Goal: Check status: Check status

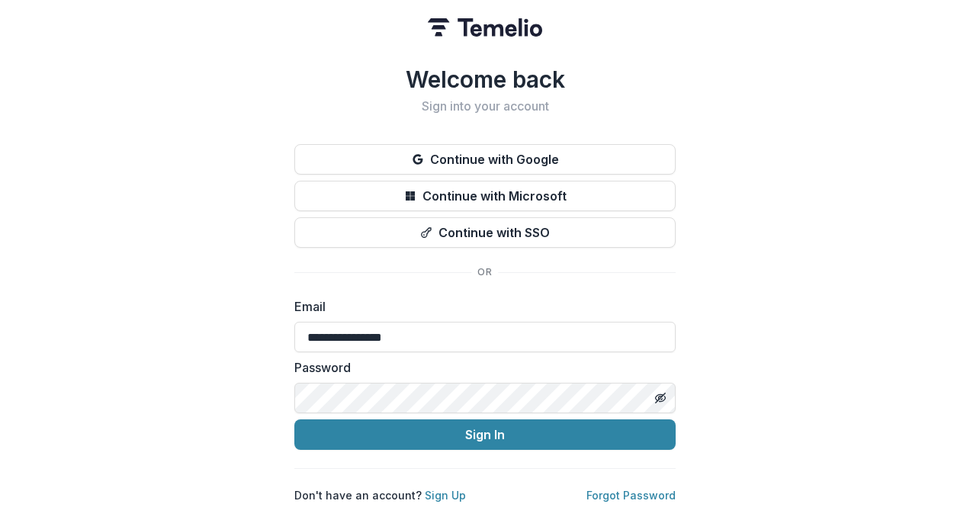
click at [398, 429] on button "Sign In" at bounding box center [484, 434] width 381 height 30
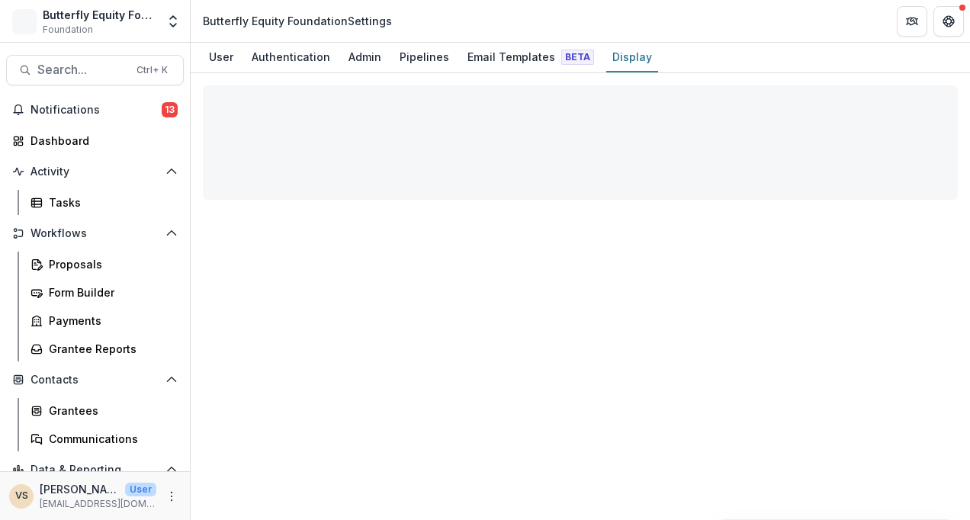
click at [296, 357] on div at bounding box center [580, 296] width 779 height 447
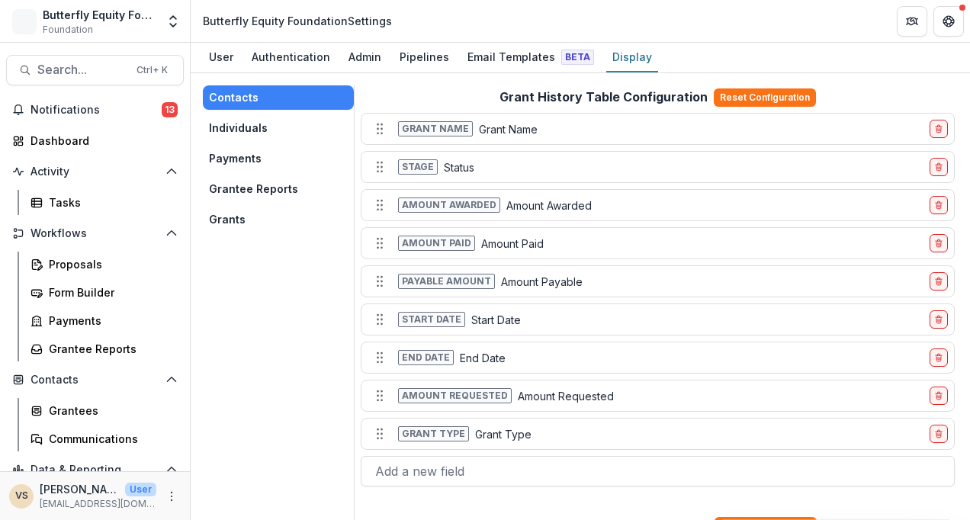
click at [93, 112] on span "Notifications" at bounding box center [95, 110] width 131 height 13
click at [75, 203] on div "Tasks" at bounding box center [110, 202] width 123 height 16
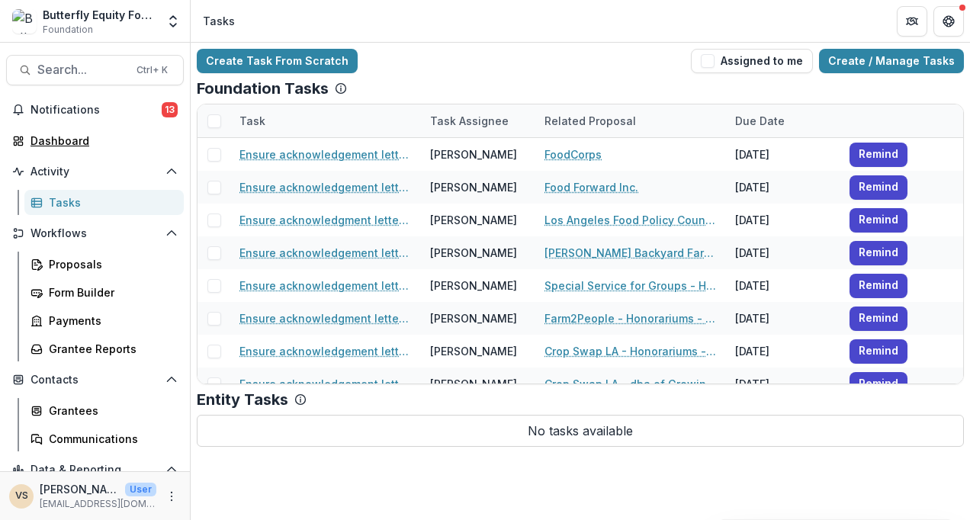
click at [73, 133] on div "Dashboard" at bounding box center [100, 141] width 141 height 16
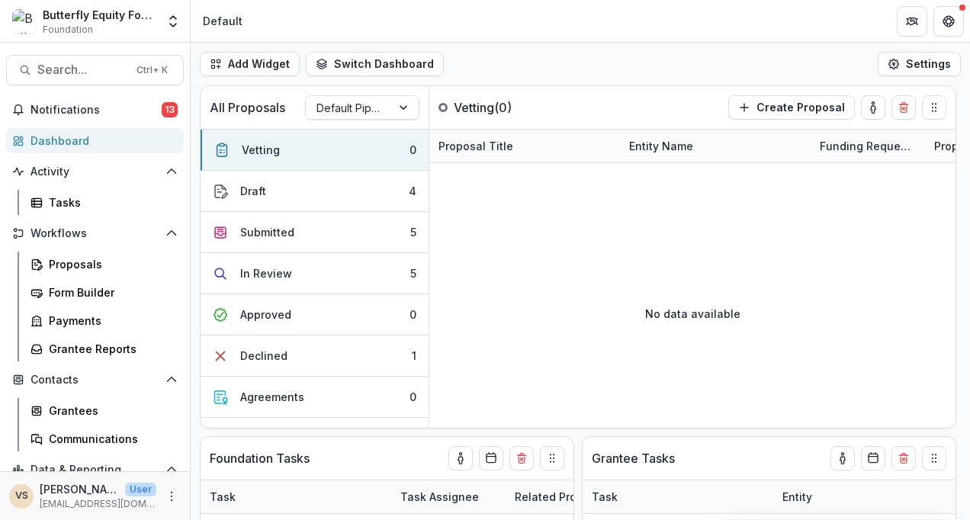
click at [373, 283] on button "In Review 5" at bounding box center [314, 273] width 228 height 41
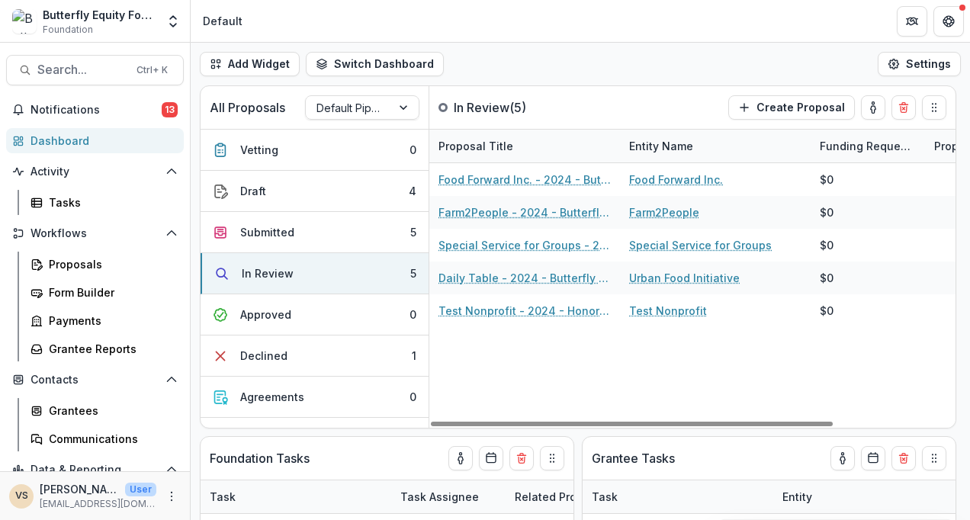
scroll to position [69, 0]
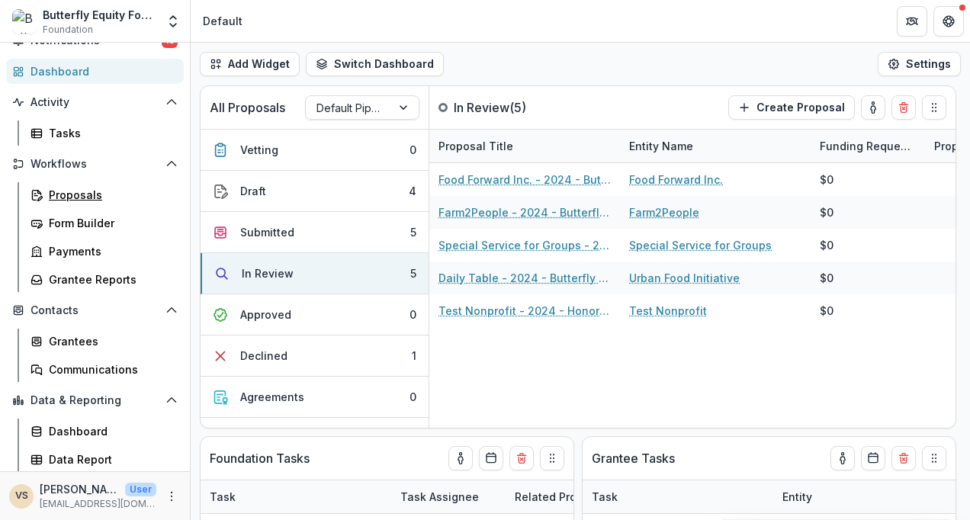
click at [74, 195] on div "Proposals" at bounding box center [110, 195] width 123 height 16
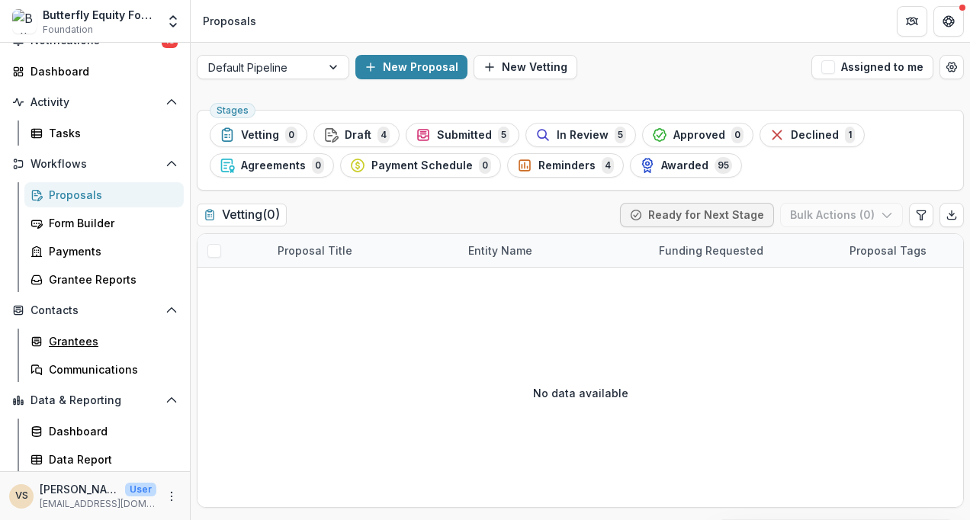
click at [98, 341] on div "Grantees" at bounding box center [110, 341] width 123 height 16
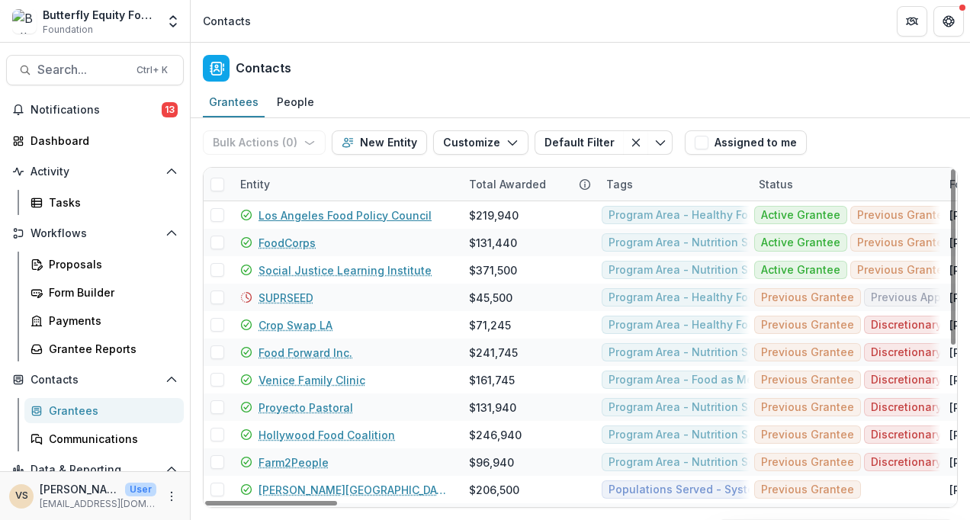
click at [395, 215] on link "Los Angeles Food Policy Council" at bounding box center [344, 215] width 173 height 16
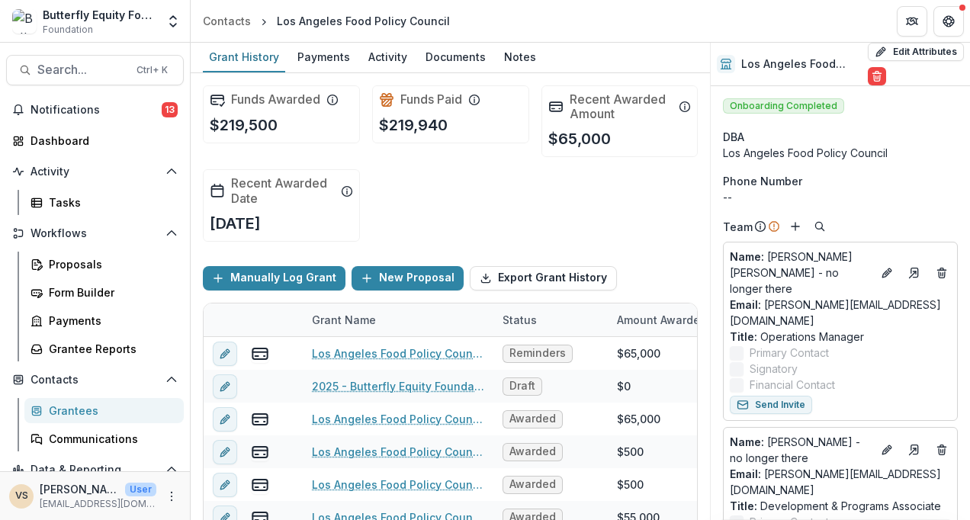
click at [458, 48] on div "Documents" at bounding box center [455, 57] width 72 height 22
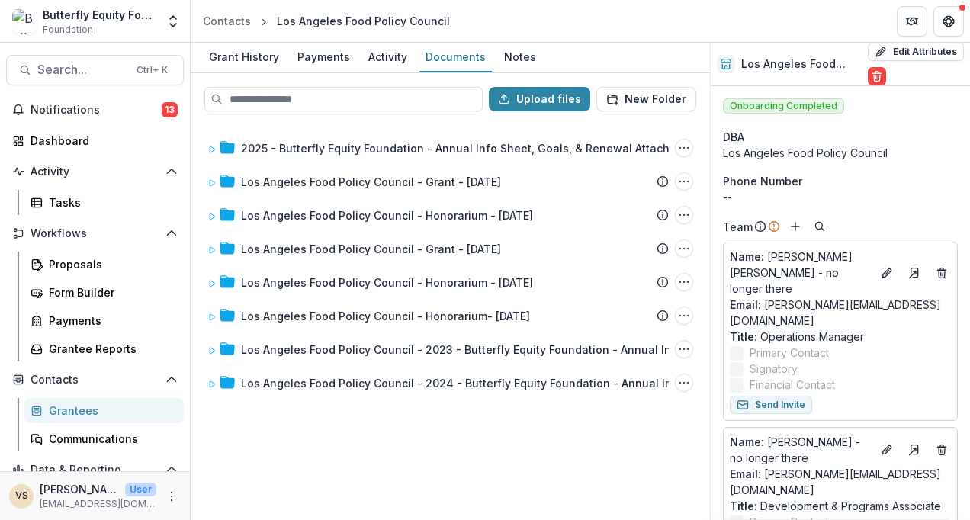
click at [377, 56] on div "Activity" at bounding box center [387, 57] width 51 height 22
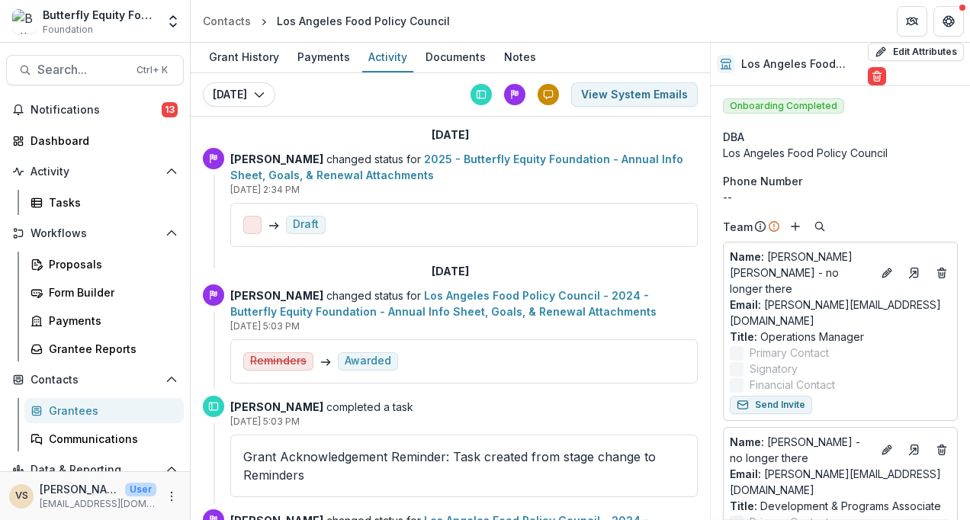
click at [328, 59] on div "Payments" at bounding box center [323, 57] width 65 height 22
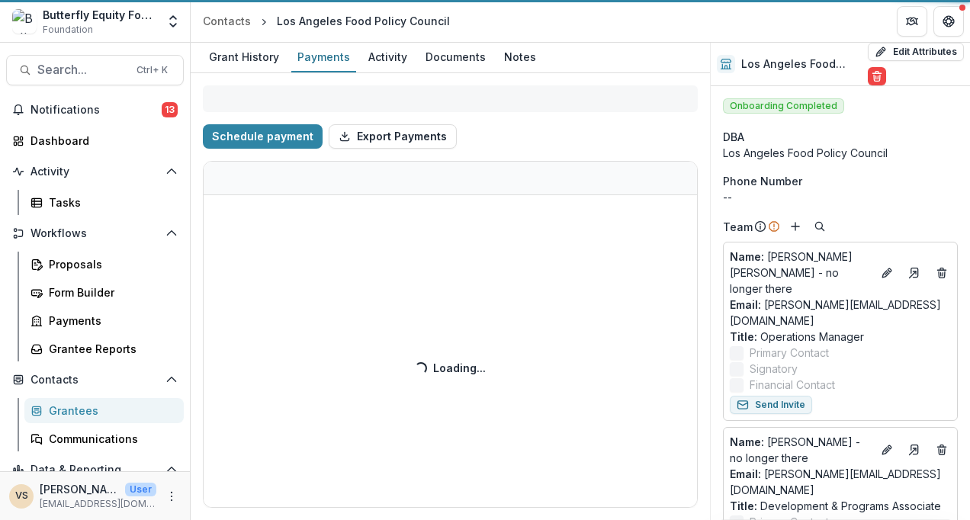
select select "****"
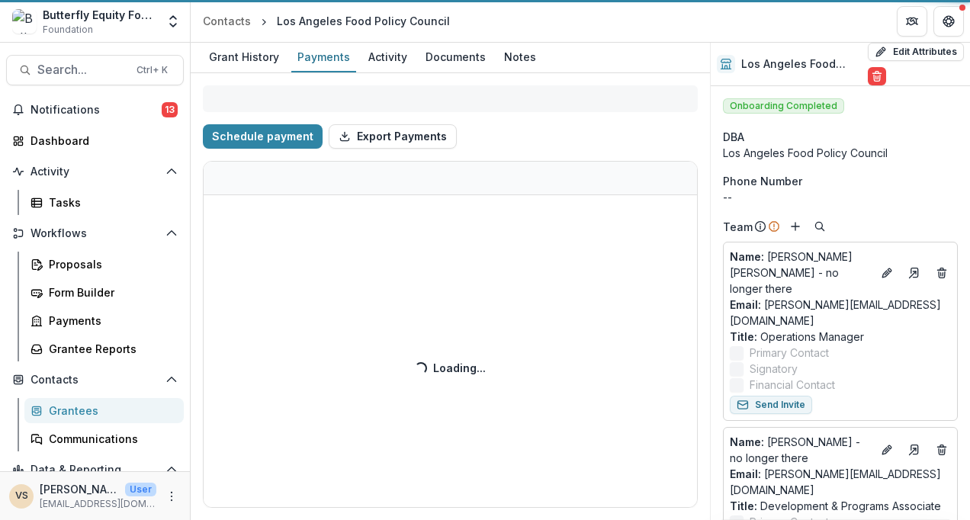
select select "****"
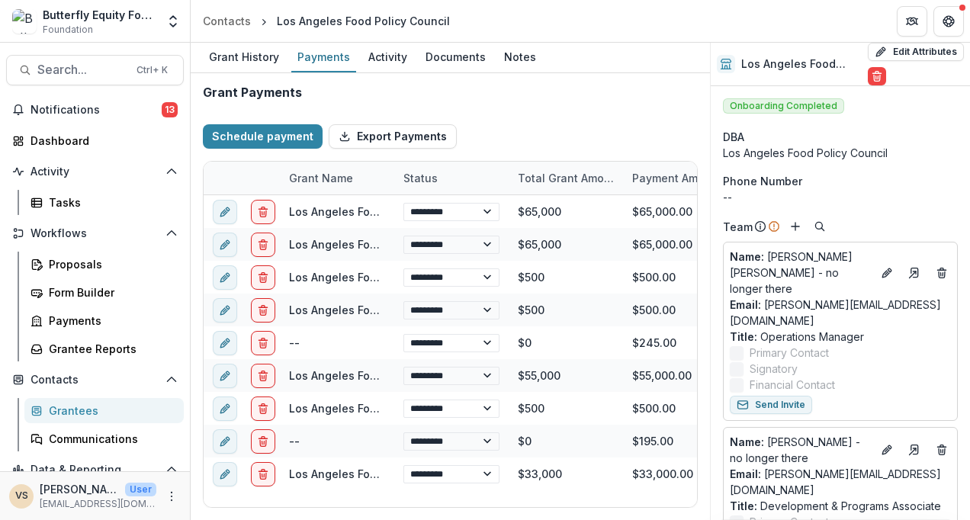
click at [276, 58] on div "Grant History" at bounding box center [244, 57] width 82 height 22
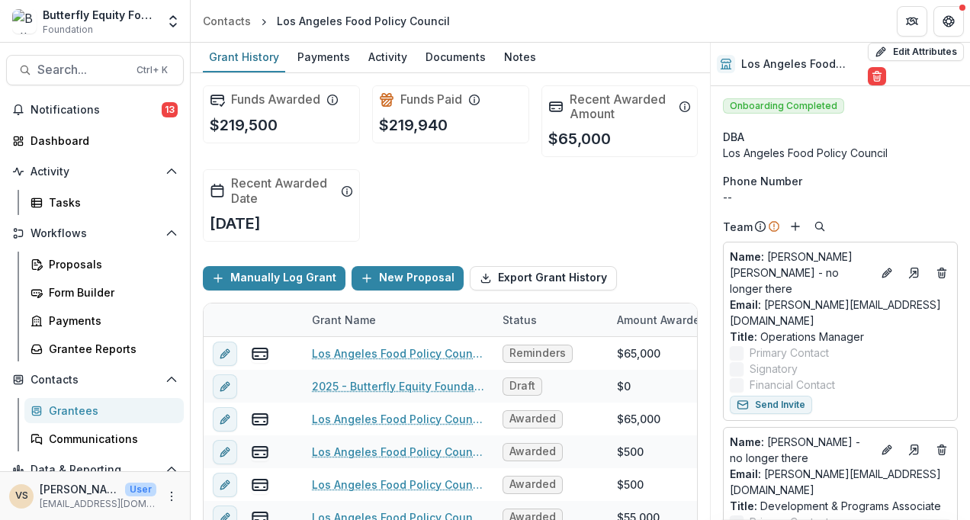
click at [381, 56] on div "Activity" at bounding box center [387, 57] width 51 height 22
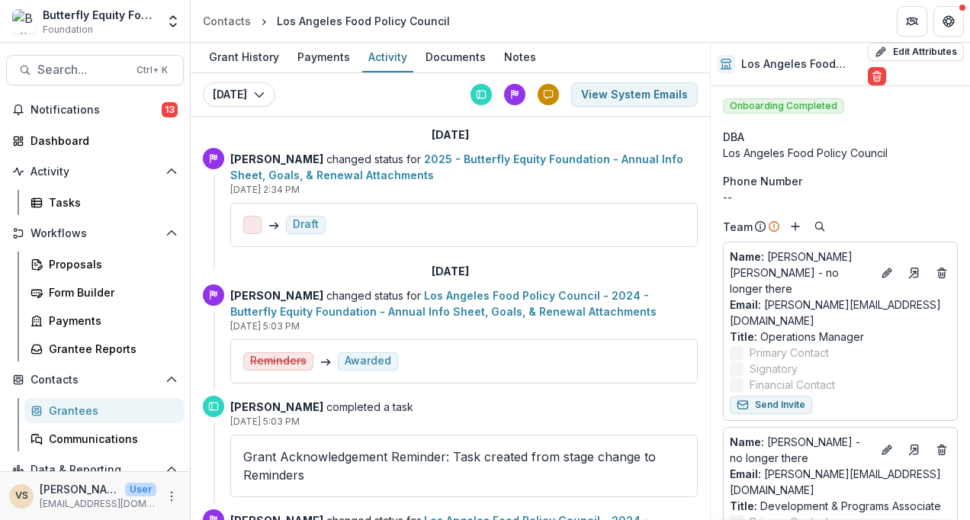
click at [461, 58] on div "Documents" at bounding box center [455, 57] width 72 height 22
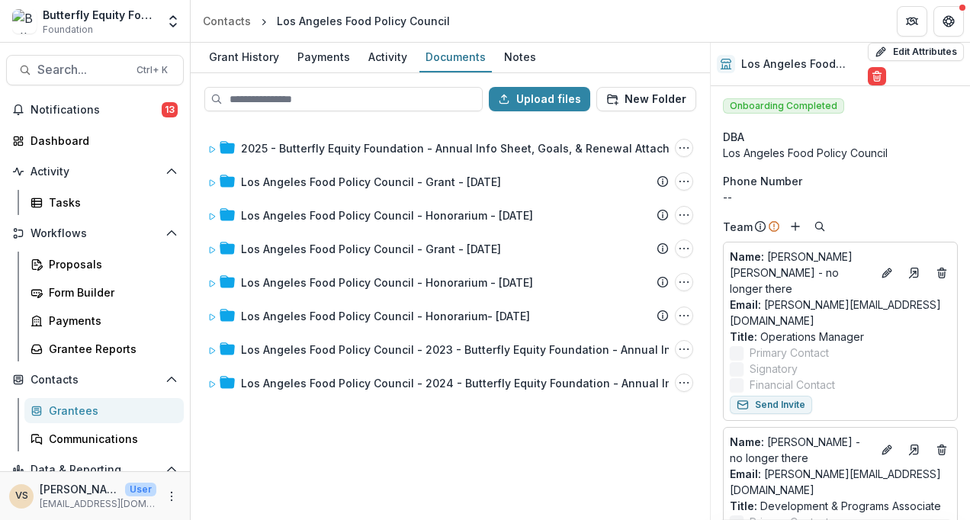
drag, startPoint x: 210, startPoint y: 149, endPoint x: 491, endPoint y: 152, distance: 280.5
click at [491, 152] on div "2025 - Butterfly Equity Foundation - Annual Info Sheet, Goals, & Renewal Attach…" at bounding box center [471, 148] width 461 height 16
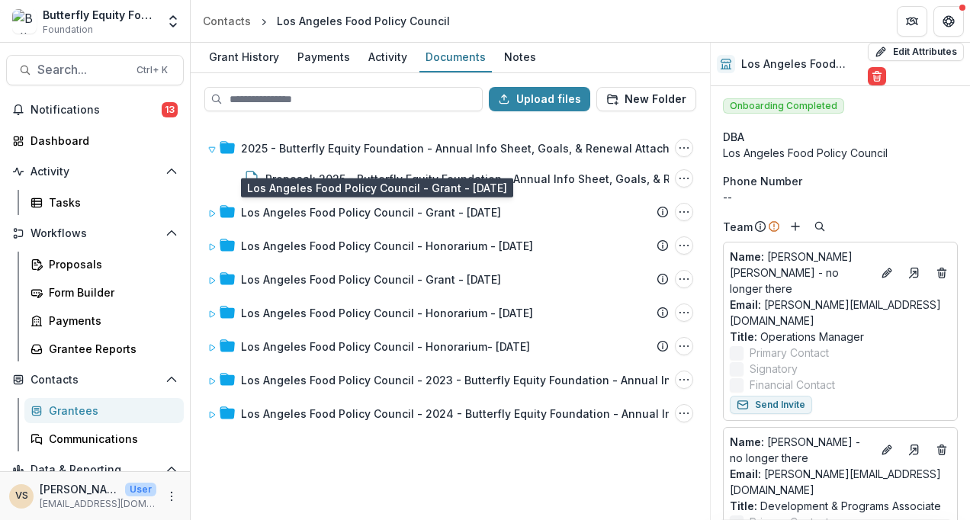
click at [476, 211] on div "Los Angeles Food Policy Council - Grant - 12/14/2021" at bounding box center [371, 212] width 260 height 16
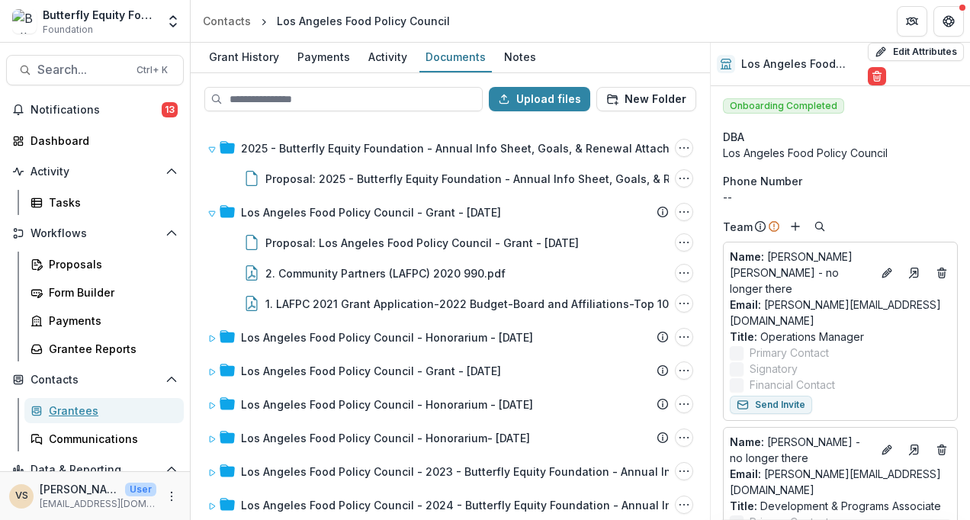
click at [91, 410] on div "Grantees" at bounding box center [110, 410] width 123 height 16
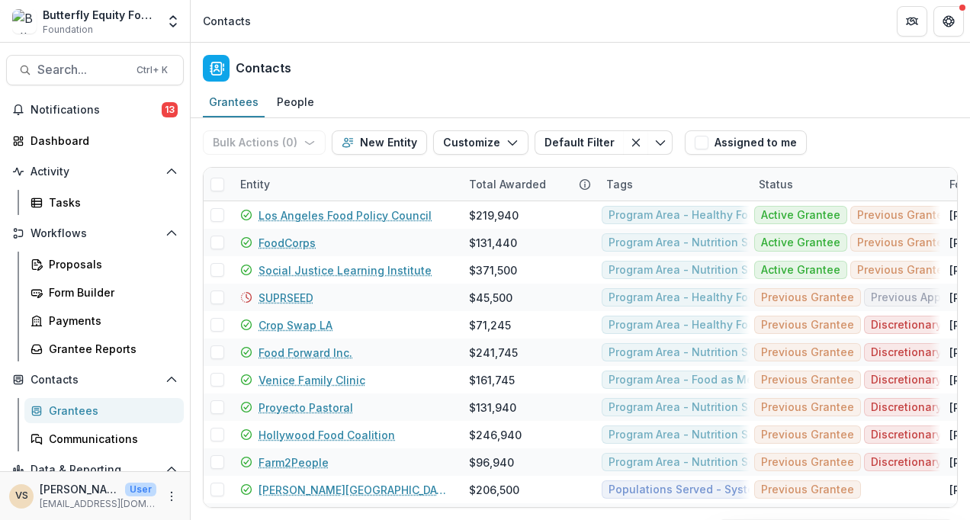
click at [621, 82] on div "Contacts" at bounding box center [580, 65] width 779 height 45
click at [499, 298] on div "$45,500" at bounding box center [490, 298] width 43 height 16
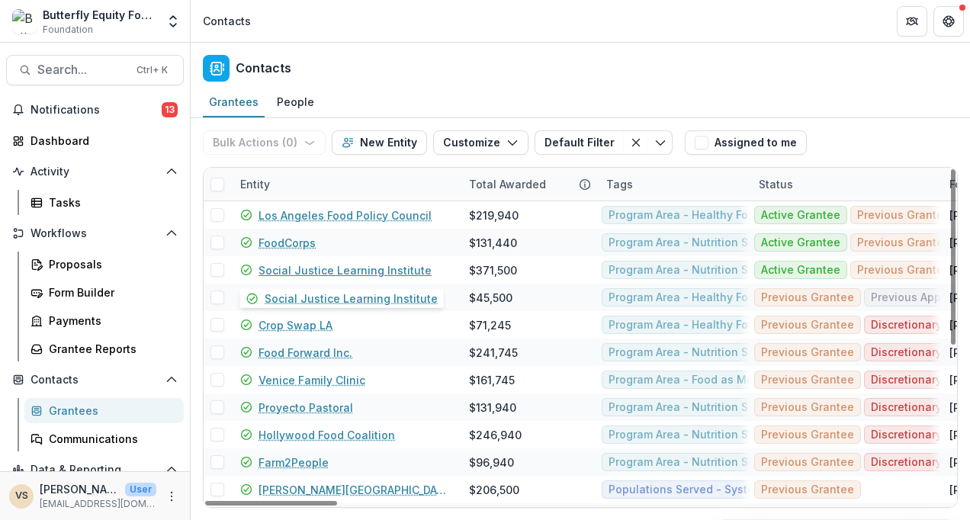
click at [358, 271] on link "Social Justice Learning Institute" at bounding box center [344, 270] width 173 height 16
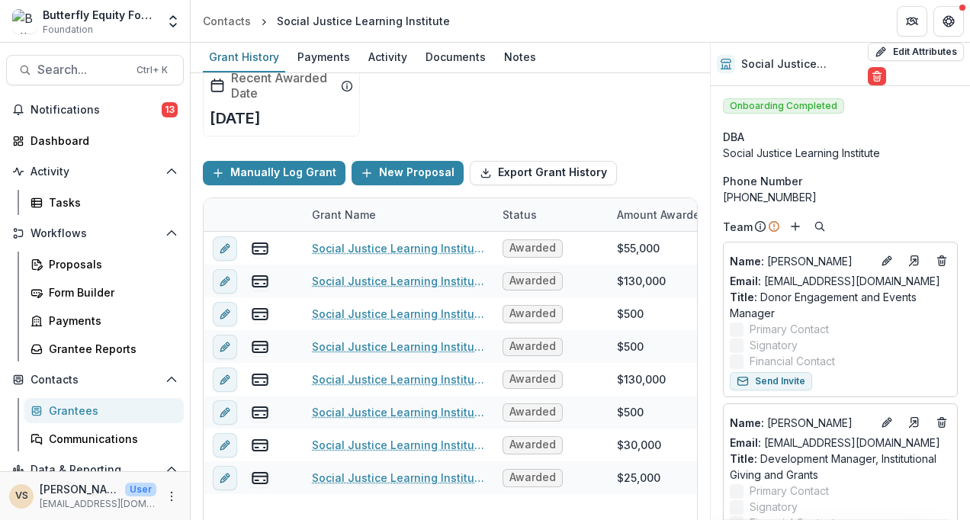
scroll to position [119, 0]
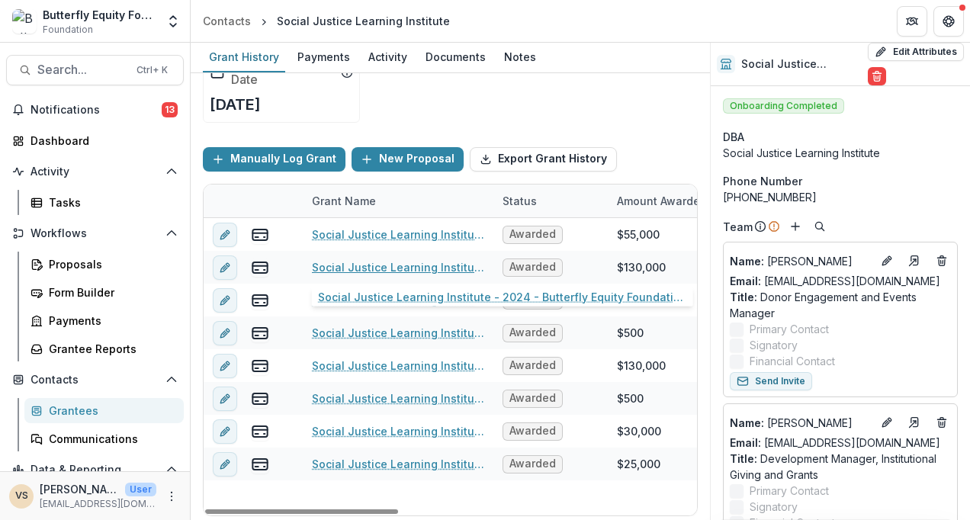
click at [412, 261] on link "Social Justice Learning Institute - 2024 - Butterfly Equity Foundation - Annual…" at bounding box center [398, 267] width 172 height 16
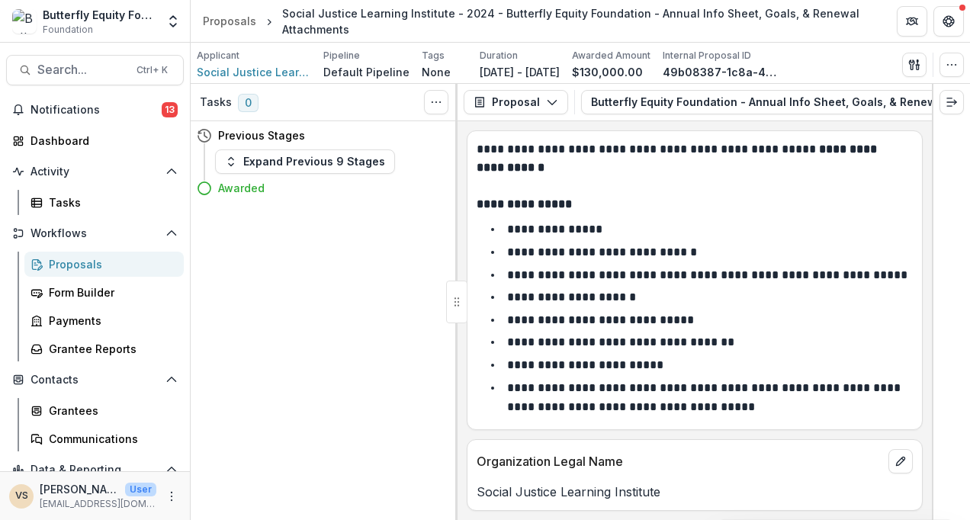
click at [286, 157] on button "Expand Previous 9 Stages" at bounding box center [305, 161] width 180 height 24
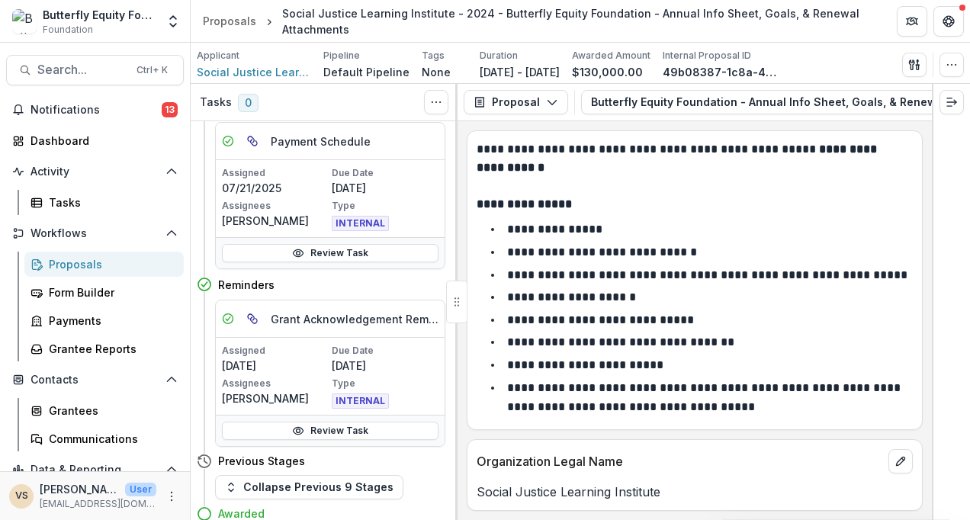
scroll to position [524, 0]
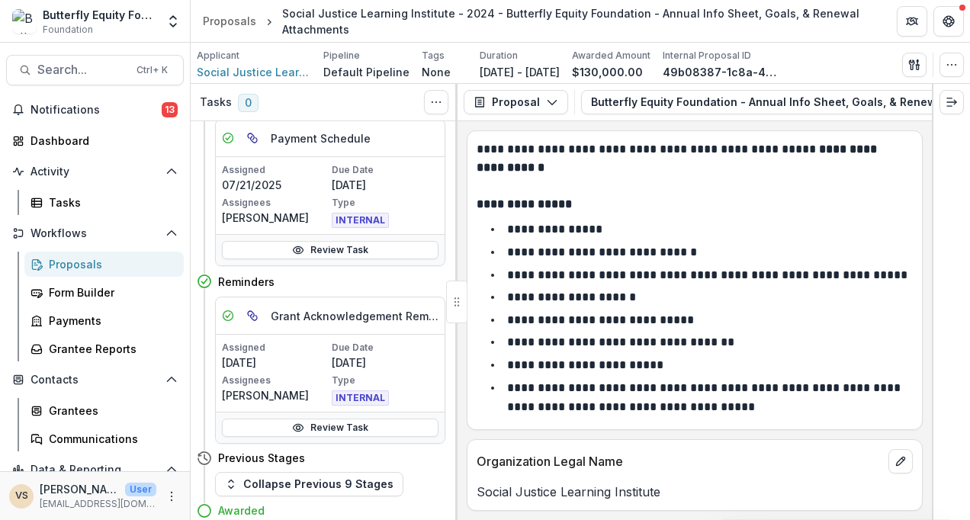
click at [317, 425] on link "Review Task" at bounding box center [330, 427] width 216 height 18
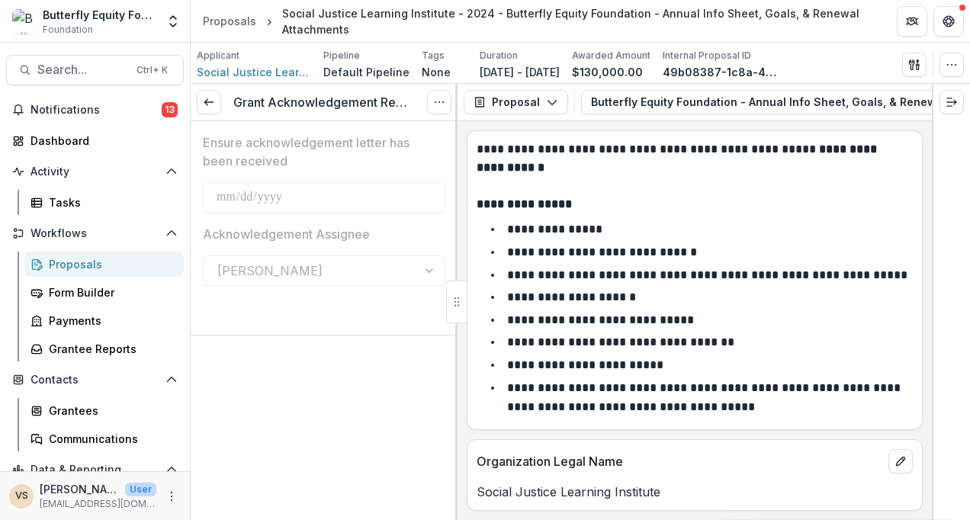
click at [216, 110] on link at bounding box center [209, 102] width 24 height 24
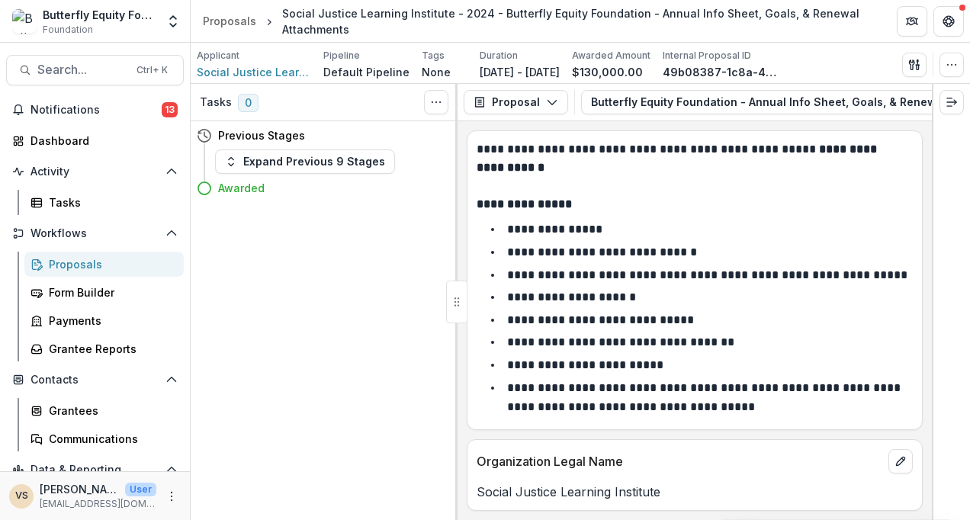
click at [284, 162] on button "Expand Previous 9 Stages" at bounding box center [305, 161] width 180 height 24
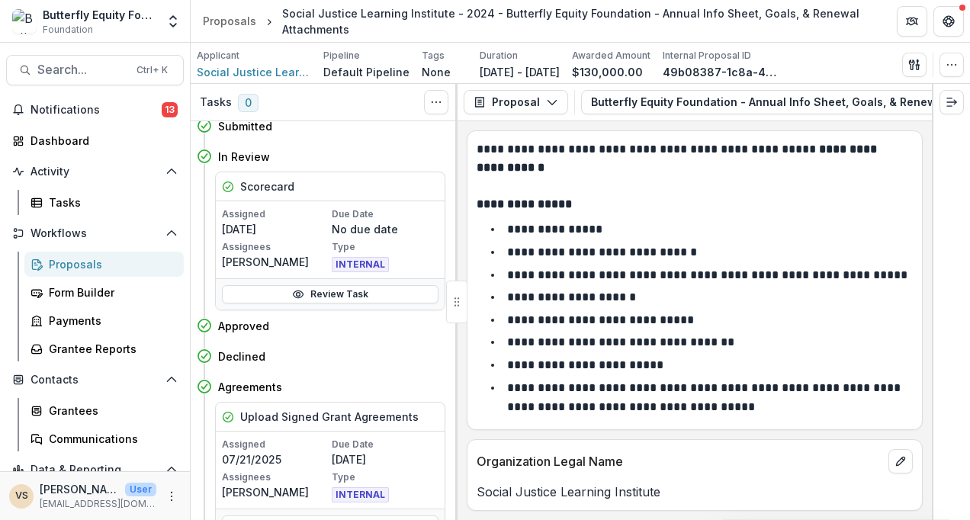
scroll to position [75, 0]
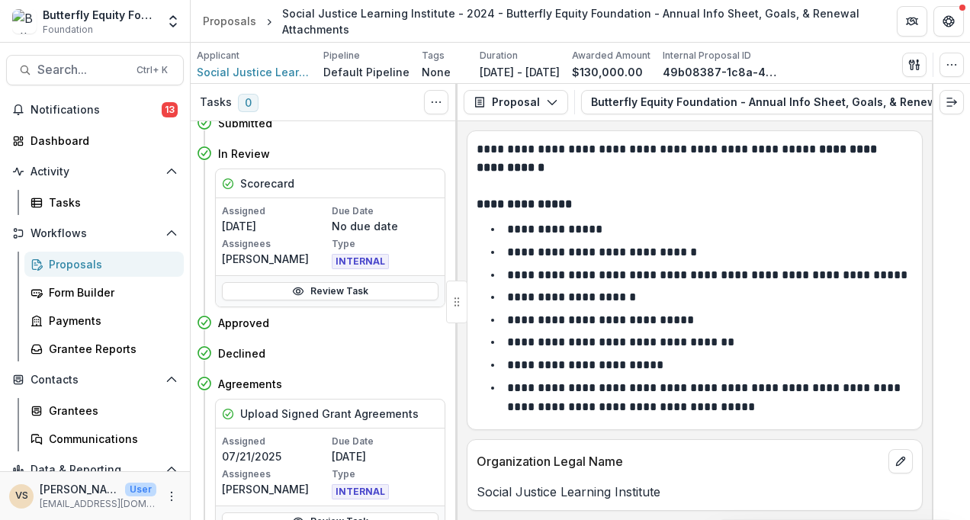
drag, startPoint x: 447, startPoint y: 233, endPoint x: 421, endPoint y: 363, distance: 132.1
click at [421, 363] on div "Declined Move here" at bounding box center [321, 353] width 248 height 30
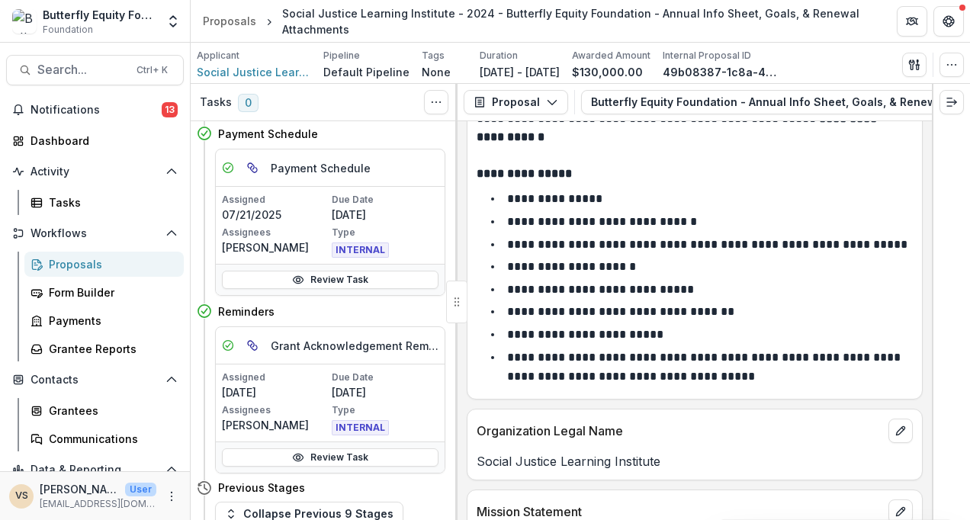
scroll to position [524, 0]
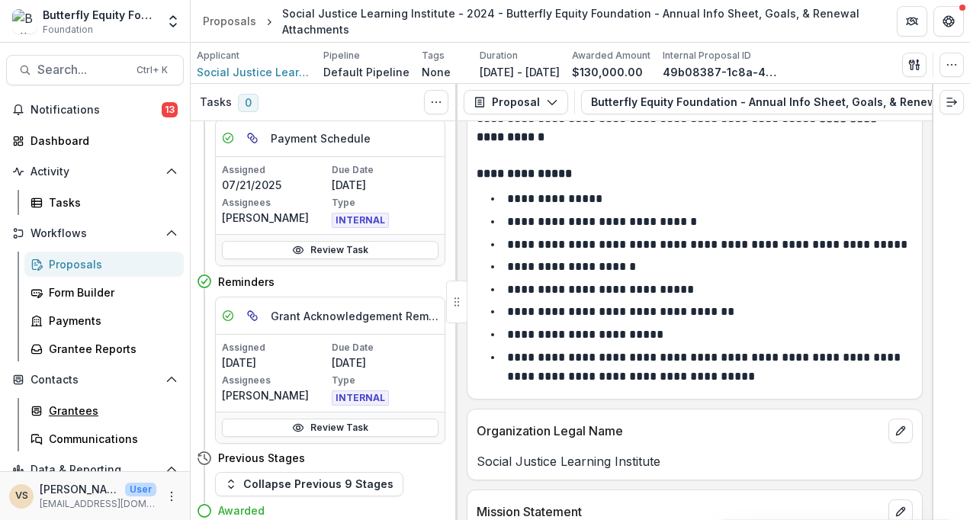
click at [110, 403] on div "Grantees" at bounding box center [110, 410] width 123 height 16
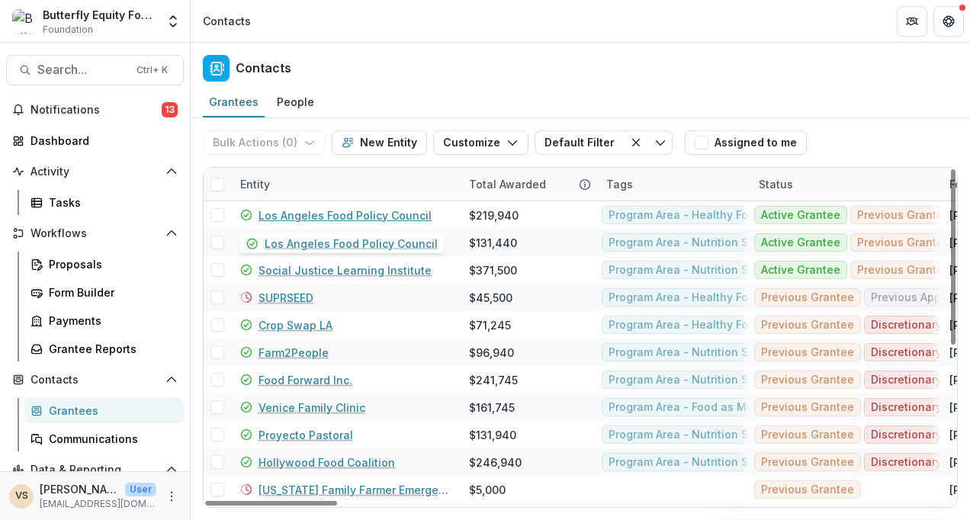
click at [367, 207] on link "Los Angeles Food Policy Council" at bounding box center [344, 215] width 173 height 16
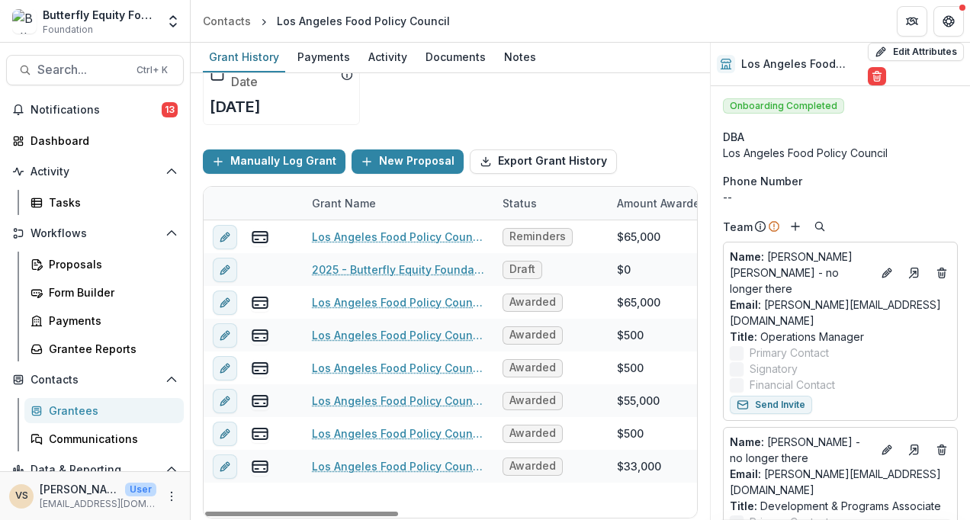
scroll to position [119, 0]
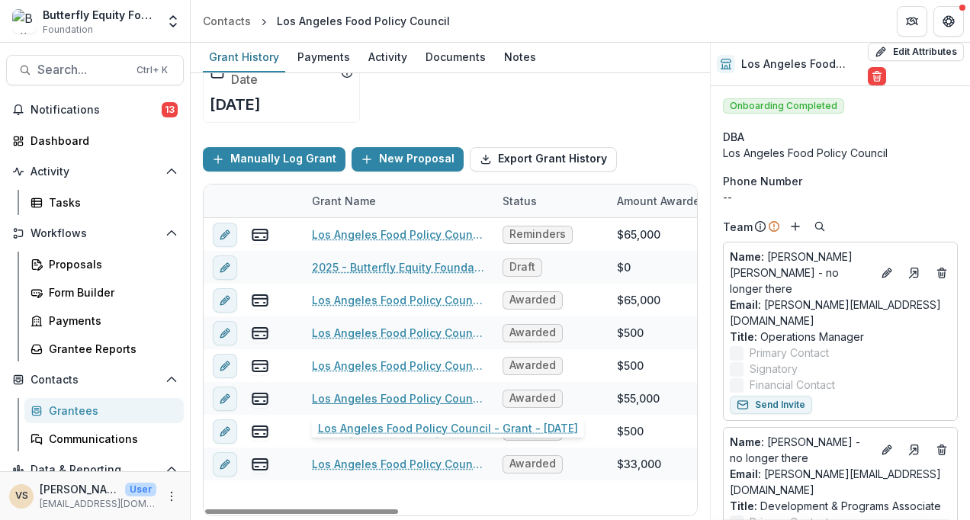
click at [402, 402] on link "Los Angeles Food Policy Council - Grant - 12/13/2022" at bounding box center [398, 398] width 172 height 16
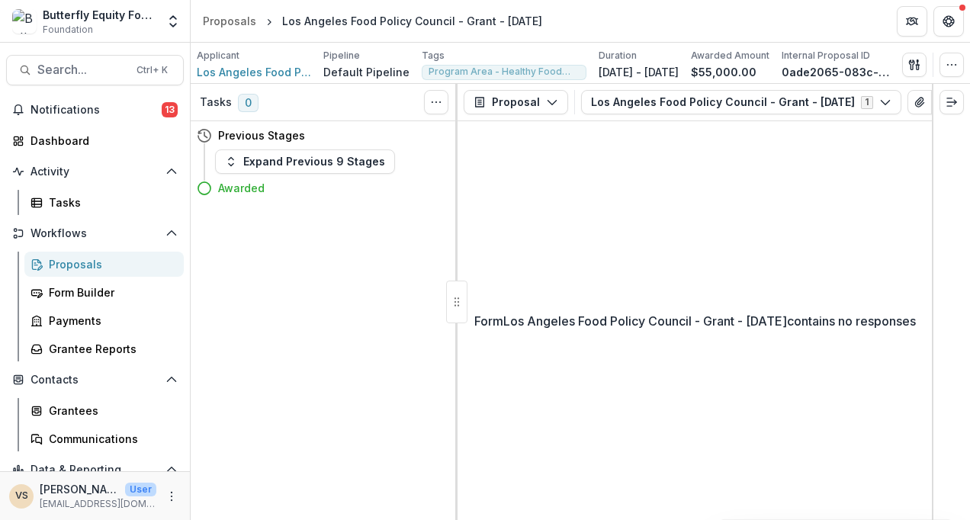
click at [357, 147] on div "Previous Stages" at bounding box center [321, 135] width 248 height 28
click at [354, 159] on button "Expand Previous 9 Stages" at bounding box center [305, 161] width 180 height 24
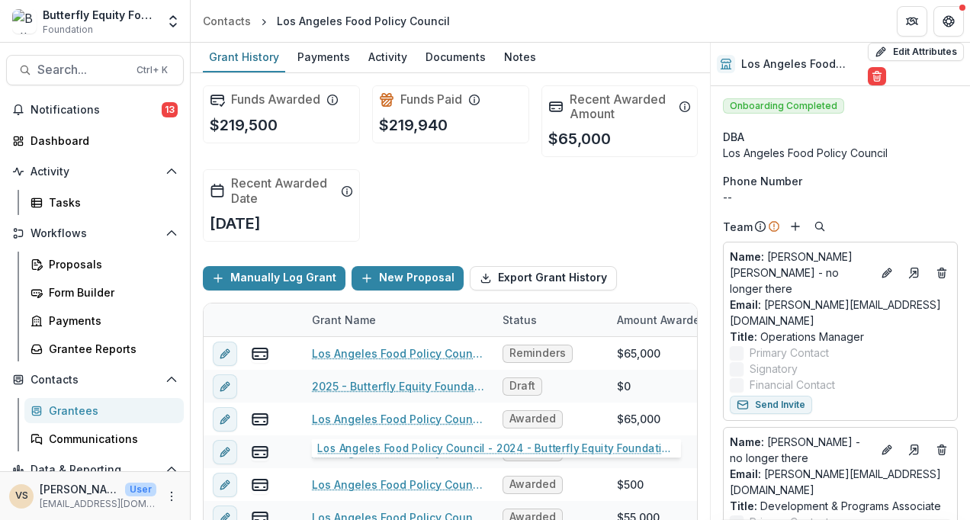
scroll to position [88, 0]
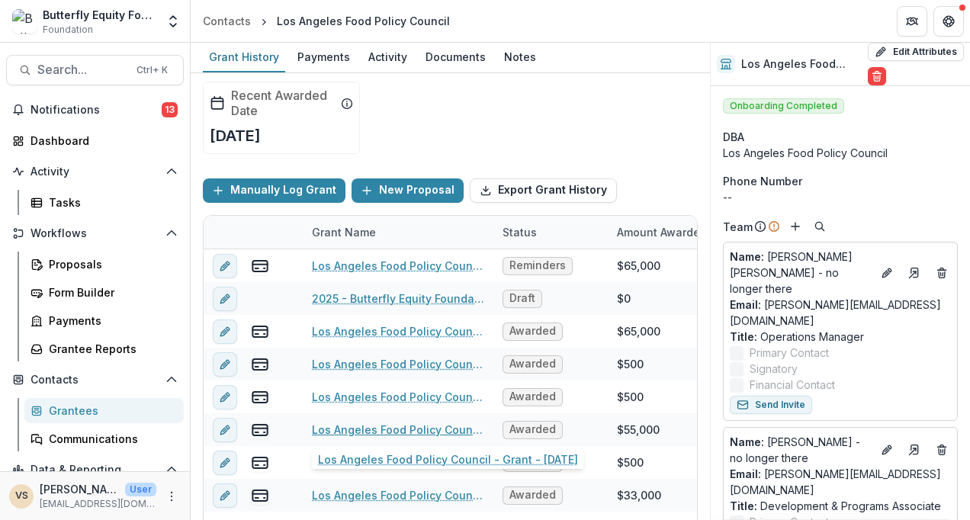
click at [346, 424] on link "Los Angeles Food Policy Council - Grant - 12/13/2022" at bounding box center [398, 429] width 172 height 16
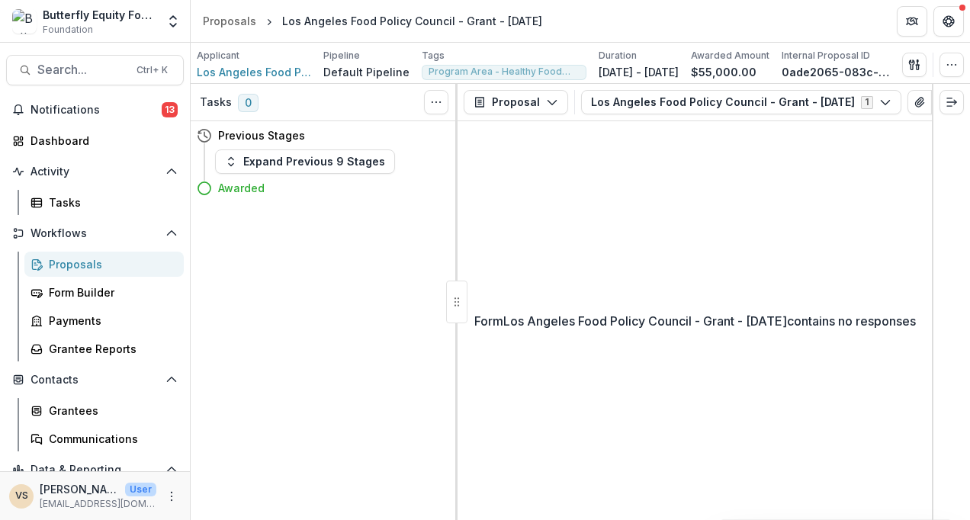
click at [891, 96] on icon "button" at bounding box center [885, 102] width 12 height 12
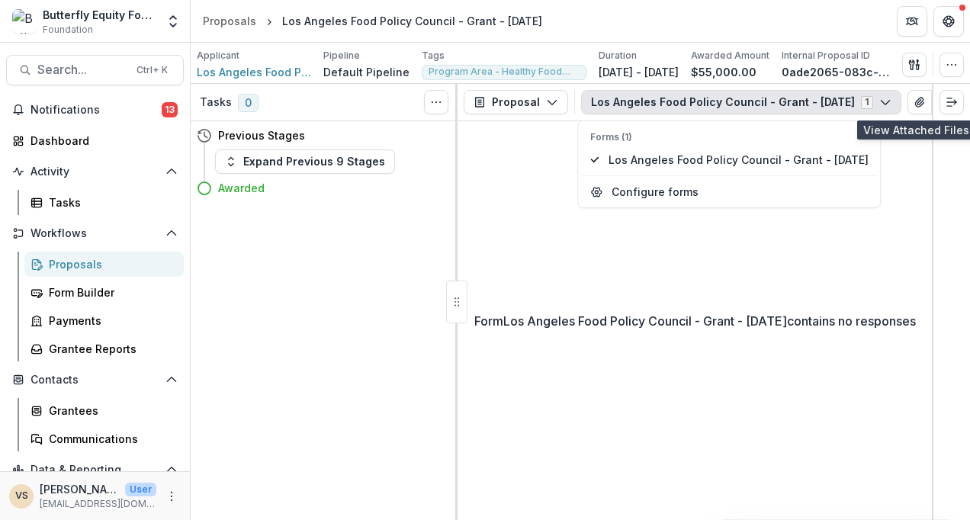
click at [923, 101] on icon "View Attached Files" at bounding box center [919, 102] width 12 height 12
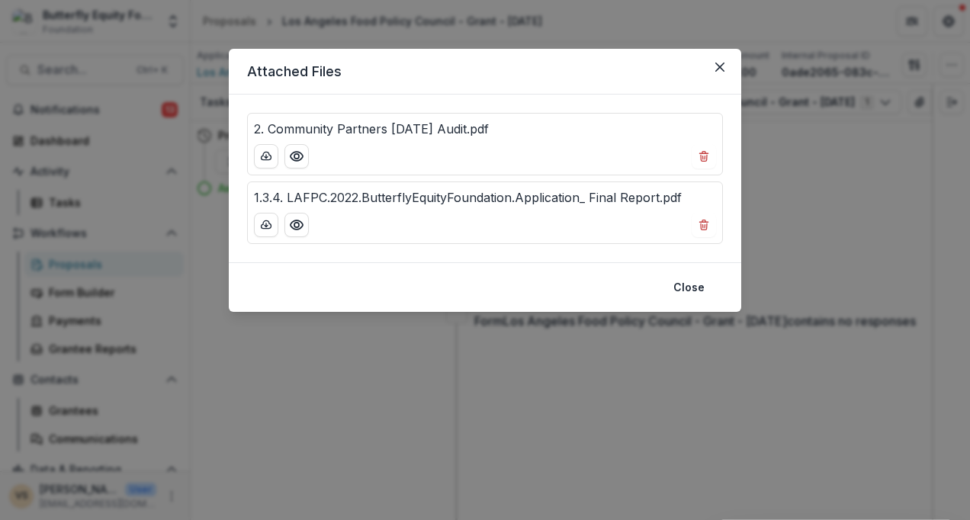
click at [727, 66] on button "Close" at bounding box center [719, 67] width 24 height 24
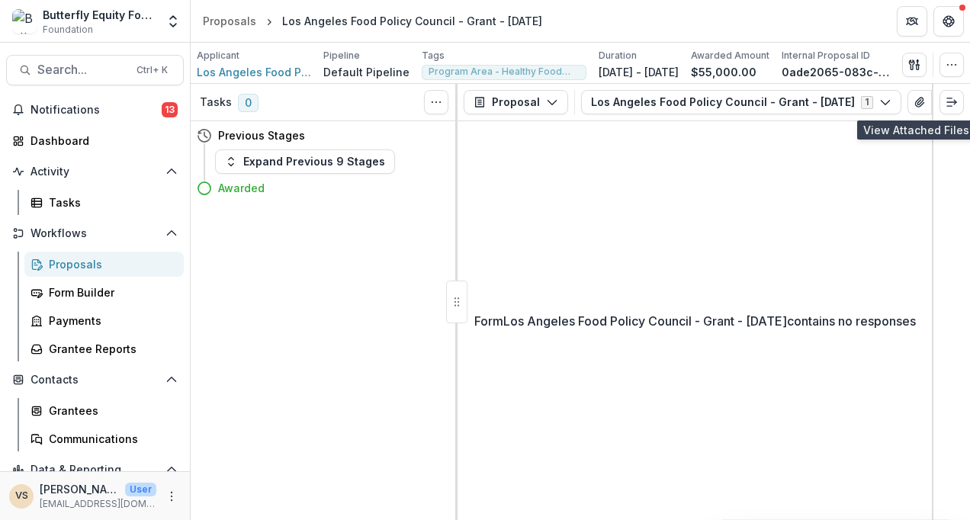
click at [924, 101] on icon "View Attached Files" at bounding box center [919, 102] width 12 height 12
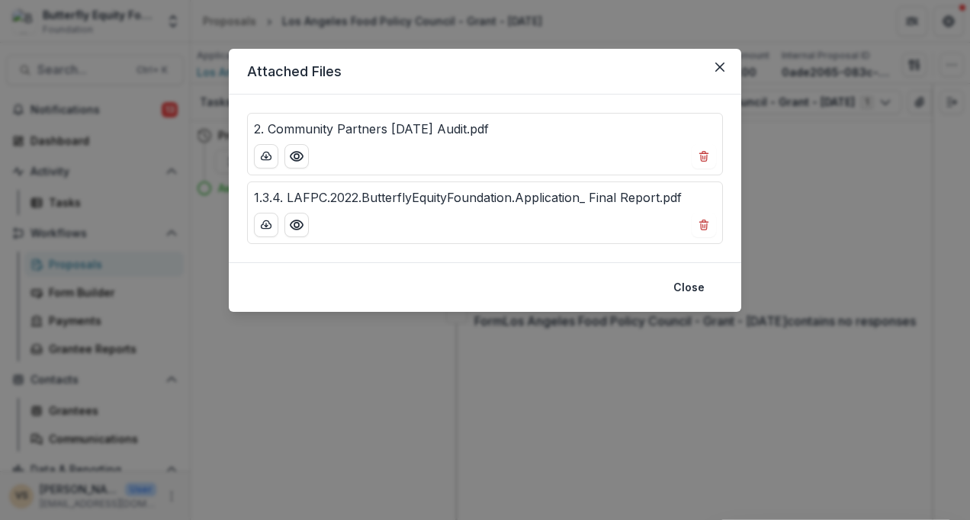
click at [714, 71] on button "Close" at bounding box center [719, 67] width 24 height 24
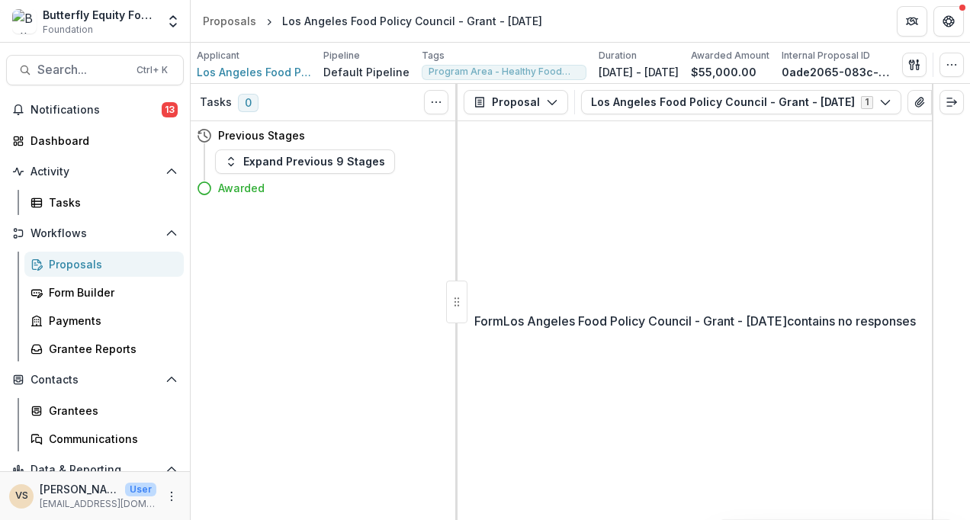
click at [366, 156] on button "Expand Previous 9 Stages" at bounding box center [305, 161] width 180 height 24
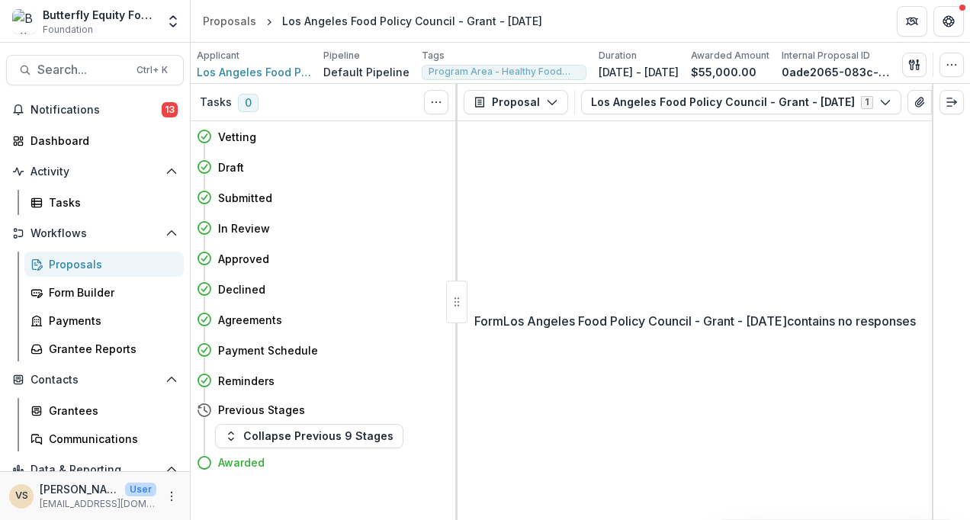
click at [280, 351] on h4 "Payment Schedule" at bounding box center [268, 350] width 100 height 16
click at [77, 145] on div "Dashboard" at bounding box center [100, 141] width 141 height 16
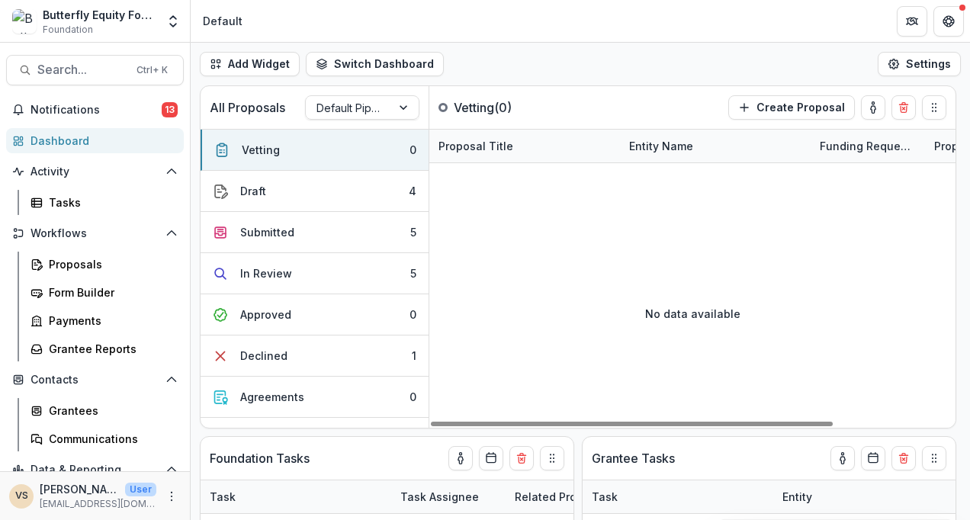
click at [542, 211] on div "No data available" at bounding box center [692, 313] width 526 height 229
click at [682, 331] on div "No data available" at bounding box center [692, 313] width 526 height 229
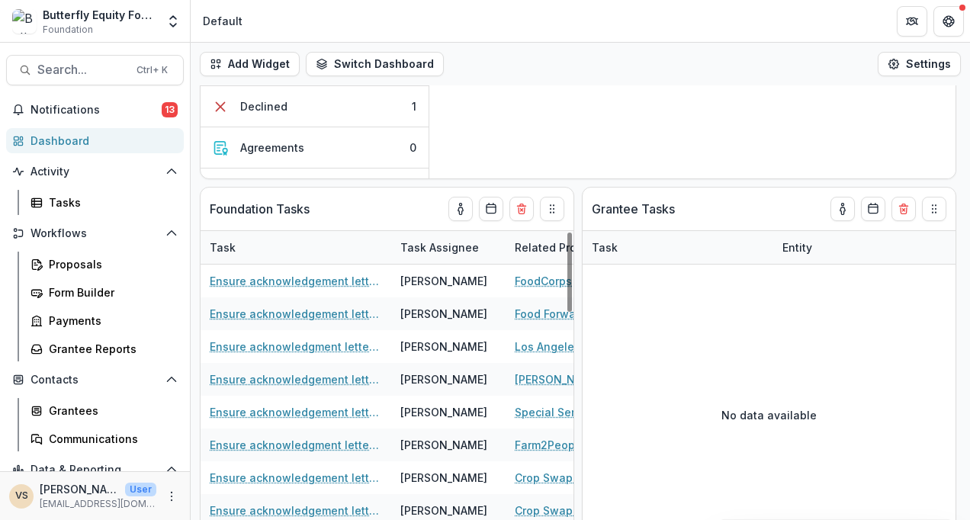
scroll to position [69, 0]
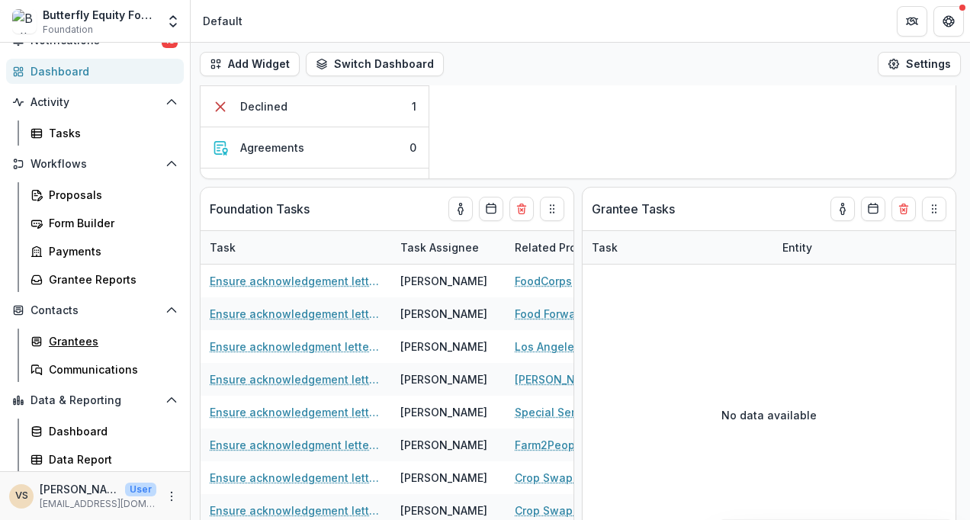
click at [75, 336] on div "Grantees" at bounding box center [110, 341] width 123 height 16
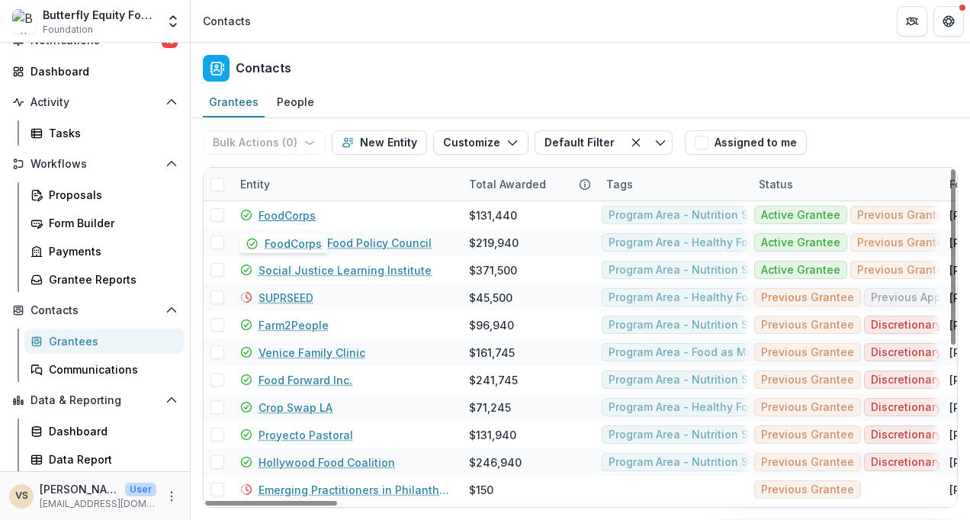
click at [298, 211] on link "FoodCorps" at bounding box center [286, 215] width 57 height 16
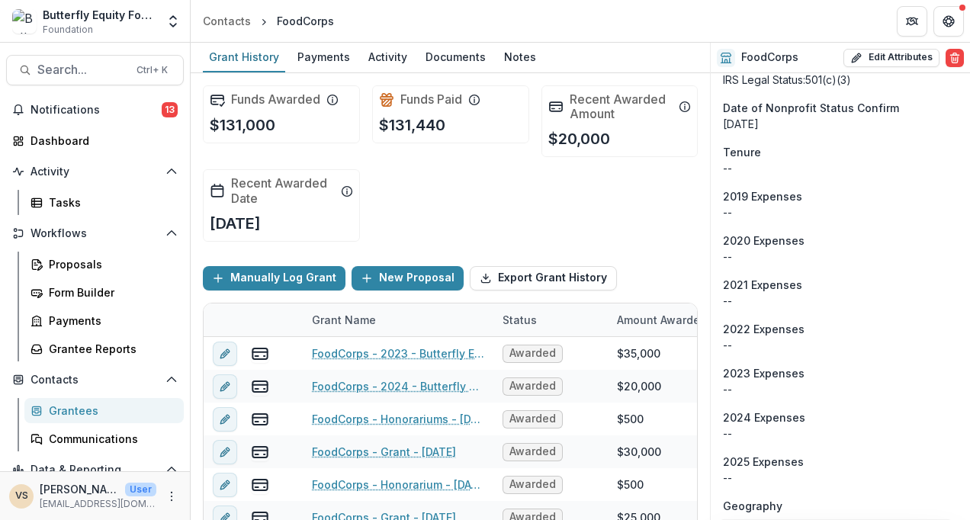
scroll to position [2223, 0]
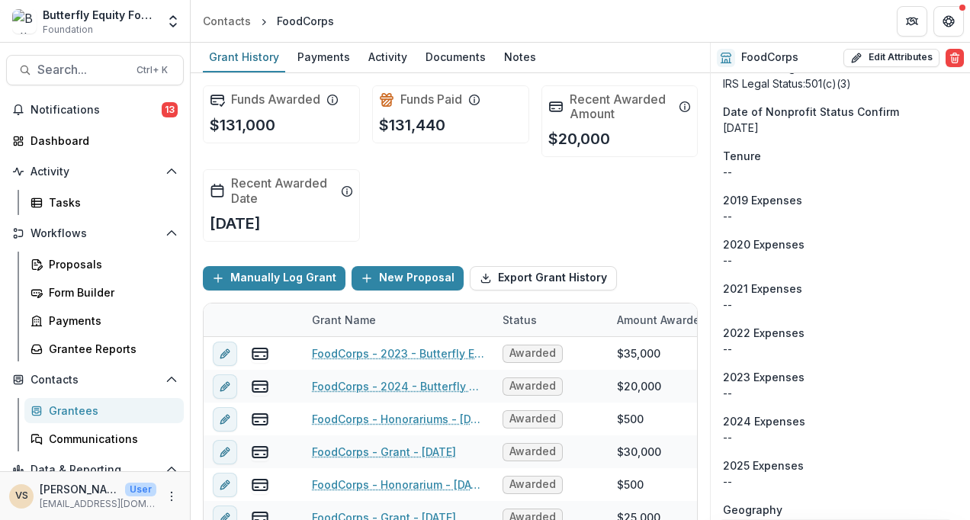
click at [82, 111] on span "Notifications" at bounding box center [95, 110] width 131 height 13
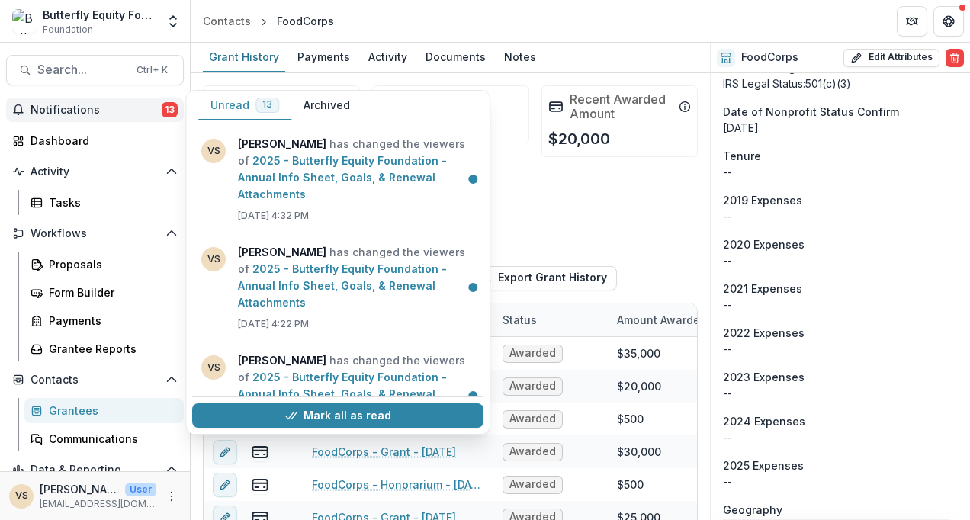
click at [82, 111] on span "Notifications" at bounding box center [95, 110] width 131 height 13
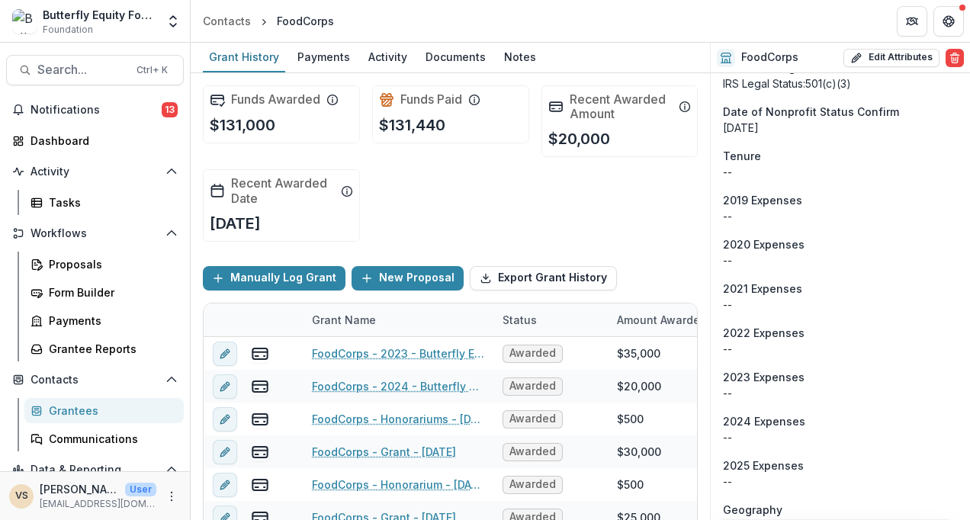
click at [82, 111] on span "Notifications" at bounding box center [95, 110] width 131 height 13
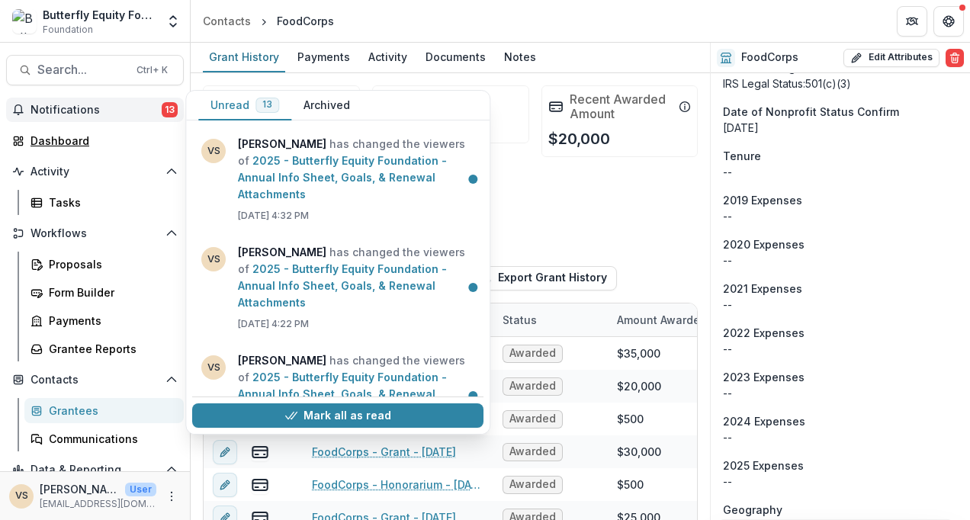
click at [53, 143] on div "Dashboard" at bounding box center [100, 141] width 141 height 16
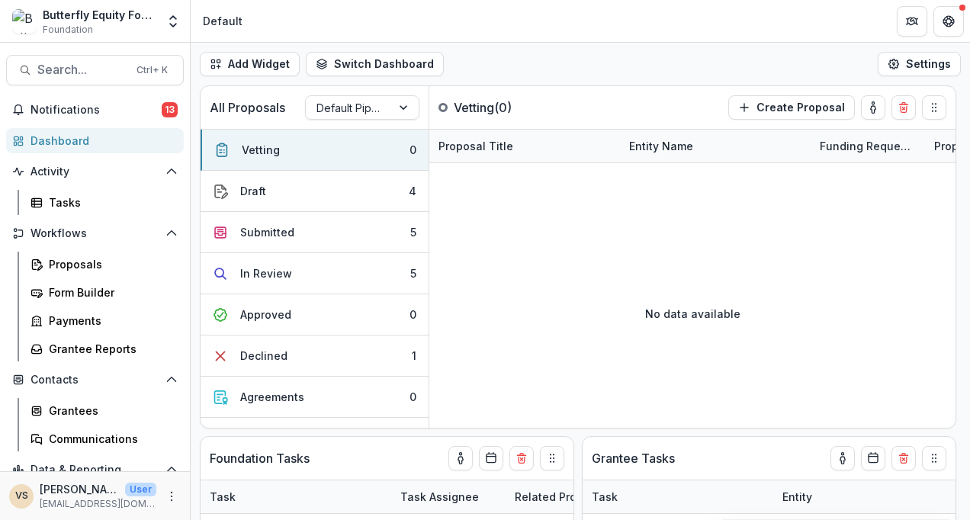
click at [919, 61] on button "Settings" at bounding box center [918, 64] width 83 height 24
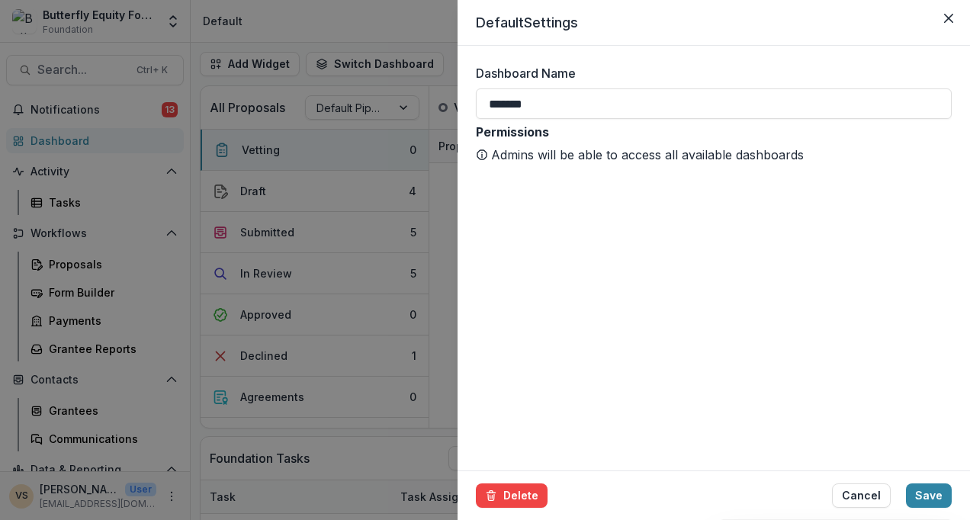
click at [946, 21] on icon "Close" at bounding box center [948, 18] width 9 height 9
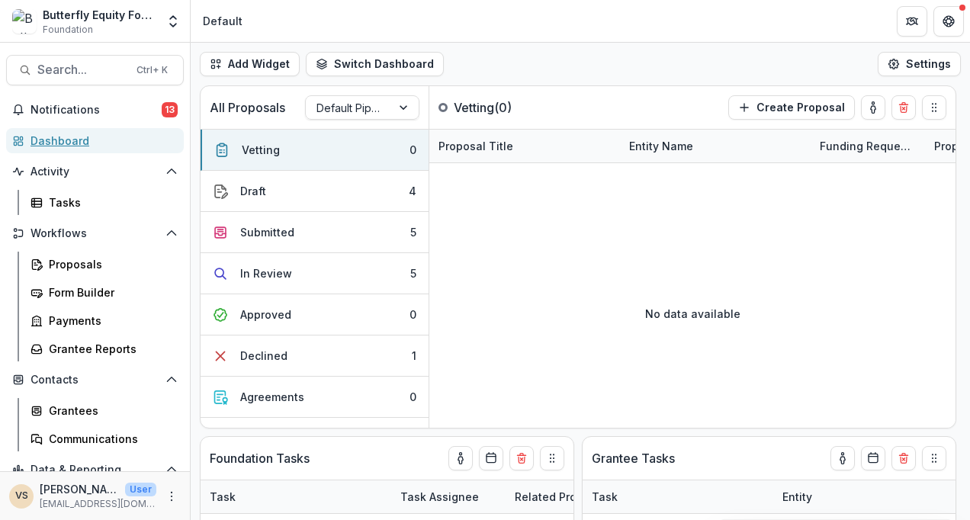
click at [76, 143] on div "Dashboard" at bounding box center [100, 141] width 141 height 16
click at [82, 403] on div "Grantees" at bounding box center [110, 410] width 123 height 16
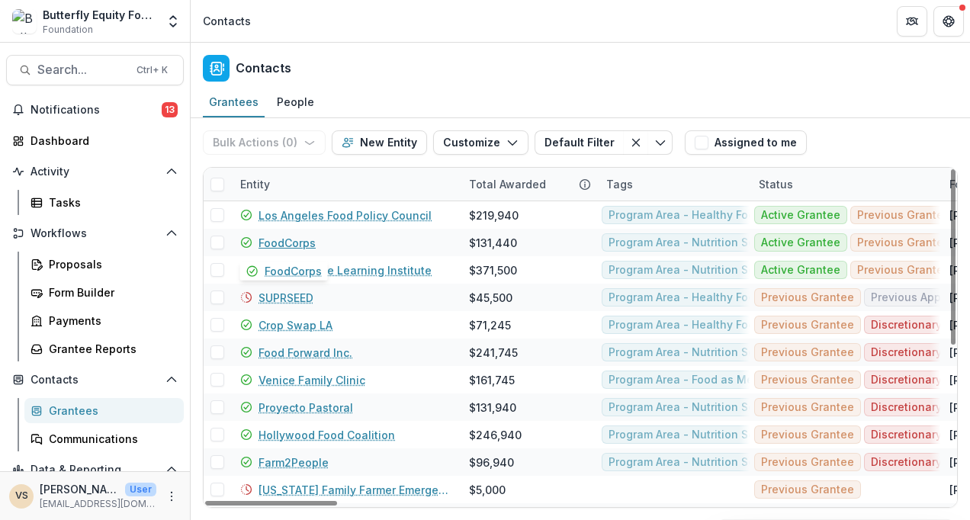
click at [282, 242] on link "FoodCorps" at bounding box center [286, 243] width 57 height 16
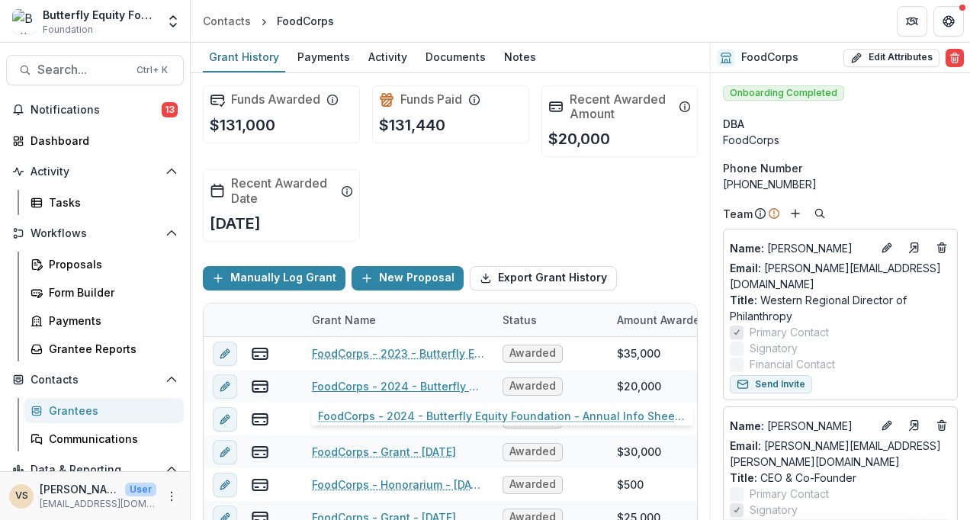
click at [422, 380] on link "FoodCorps - 2024 - Butterfly Equity Foundation - Annual Info Sheet, Goals, & Re…" at bounding box center [398, 386] width 172 height 16
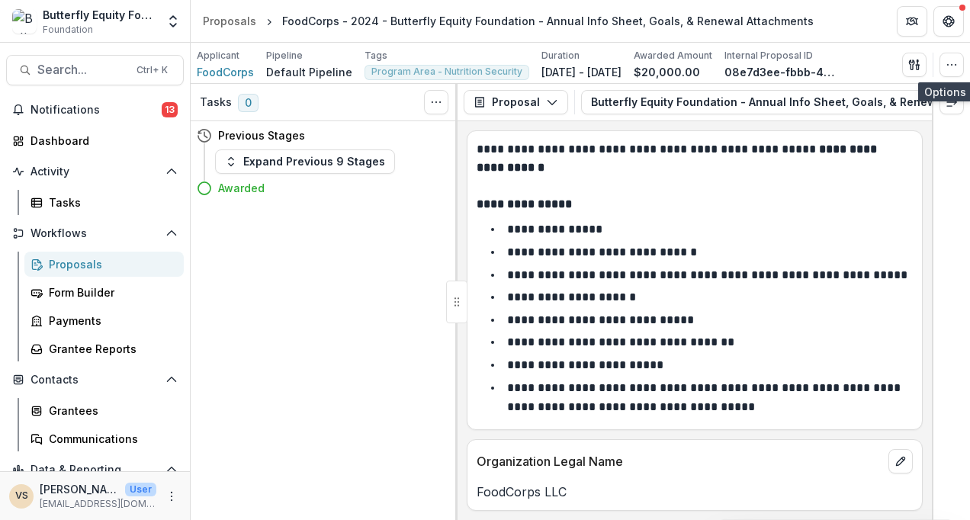
click at [944, 62] on button "button" at bounding box center [951, 65] width 24 height 24
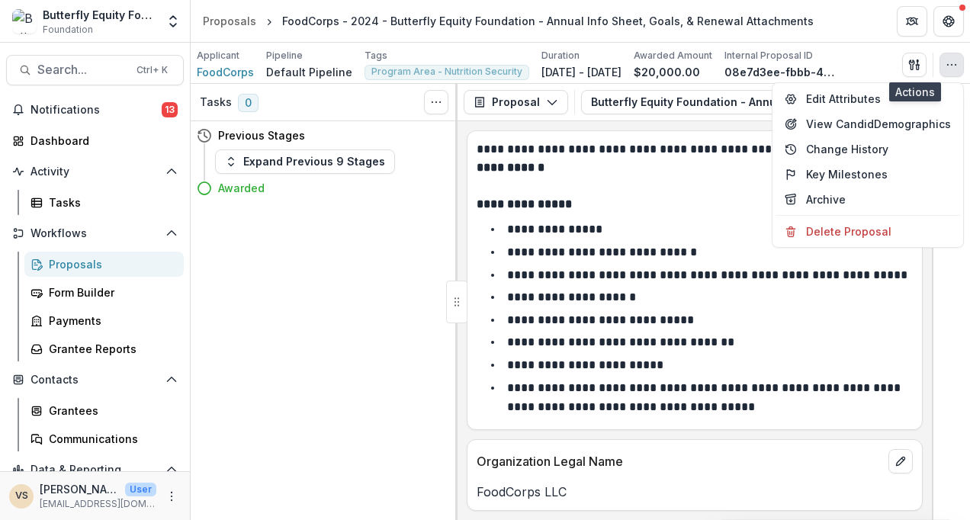
click at [916, 67] on icon "button" at bounding box center [917, 67] width 2 height 5
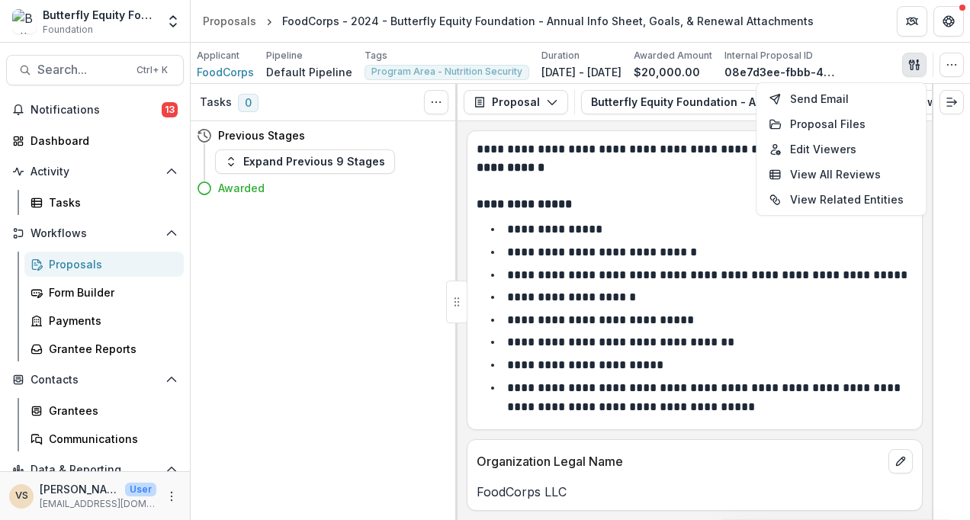
click at [825, 18] on header "Proposals FoodCorps - 2024 - Butterfly Equity Foundation - Annual Info Sheet, G…" at bounding box center [580, 21] width 779 height 42
